Goal: Information Seeking & Learning: Compare options

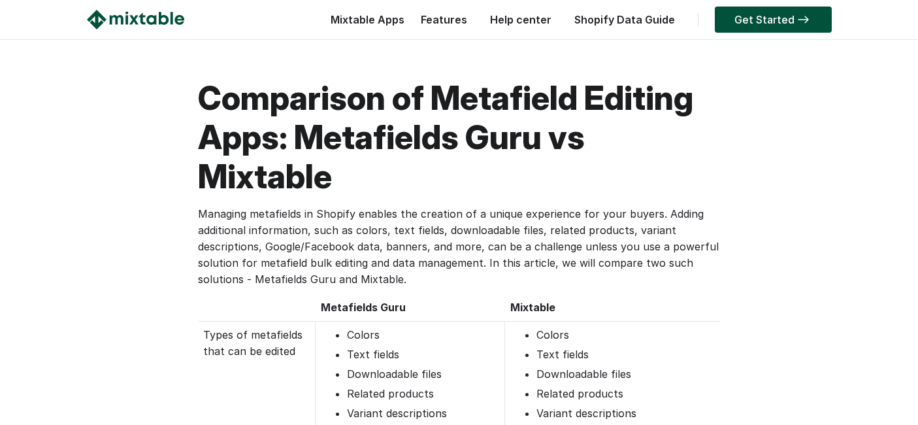
scroll to position [145, 0]
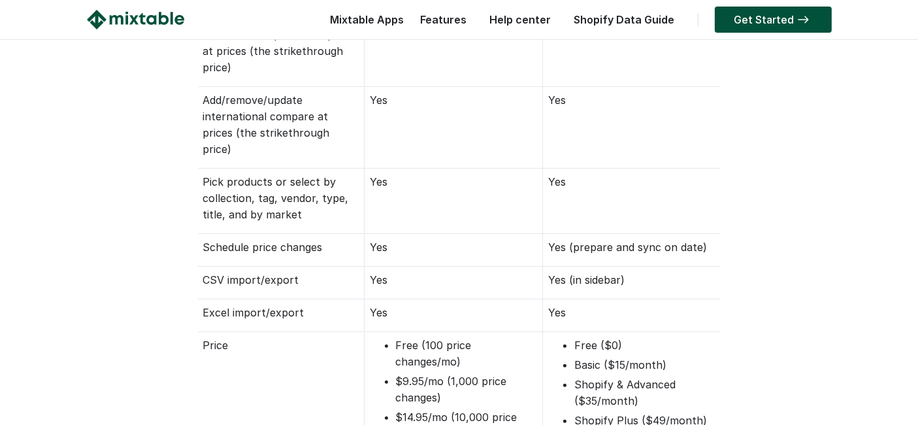
scroll to position [580, 0]
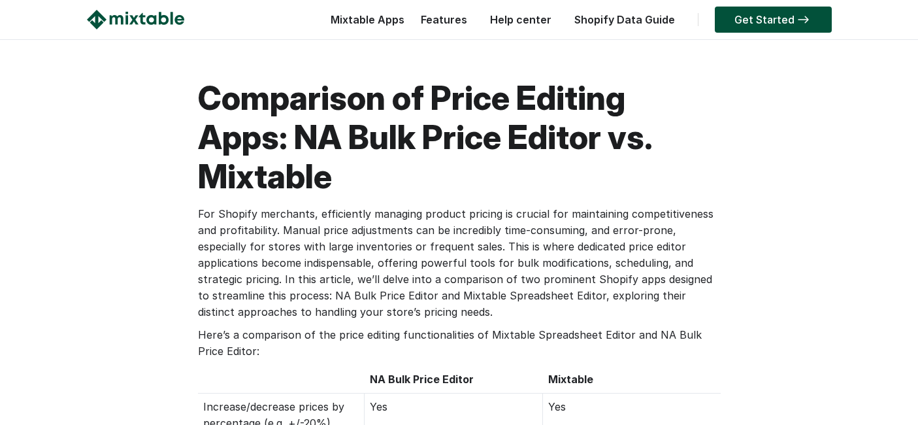
scroll to position [597, 0]
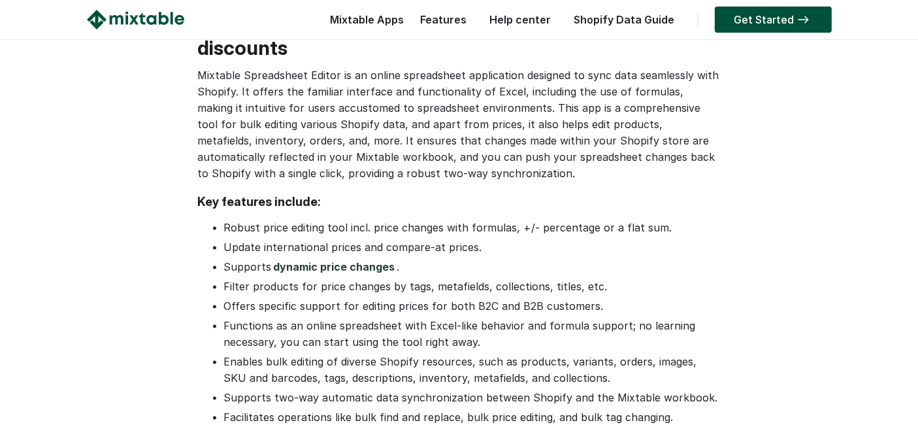
scroll to position [1686, 0]
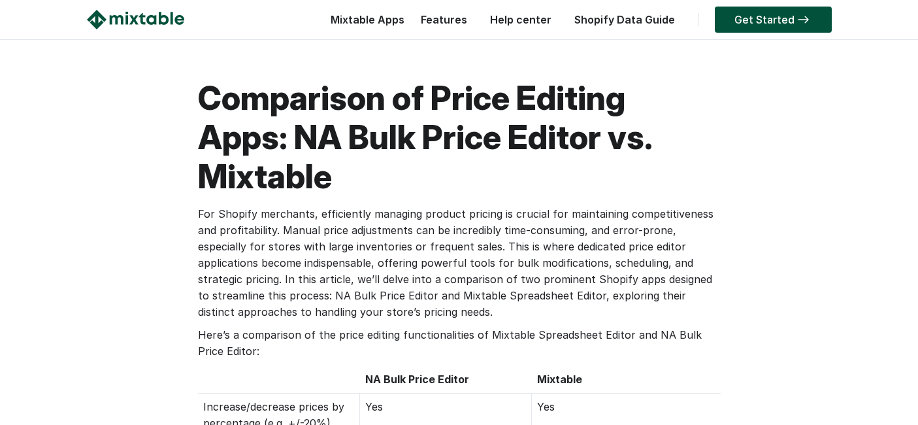
scroll to position [218, 0]
